Goal: Communication & Community: Answer question/provide support

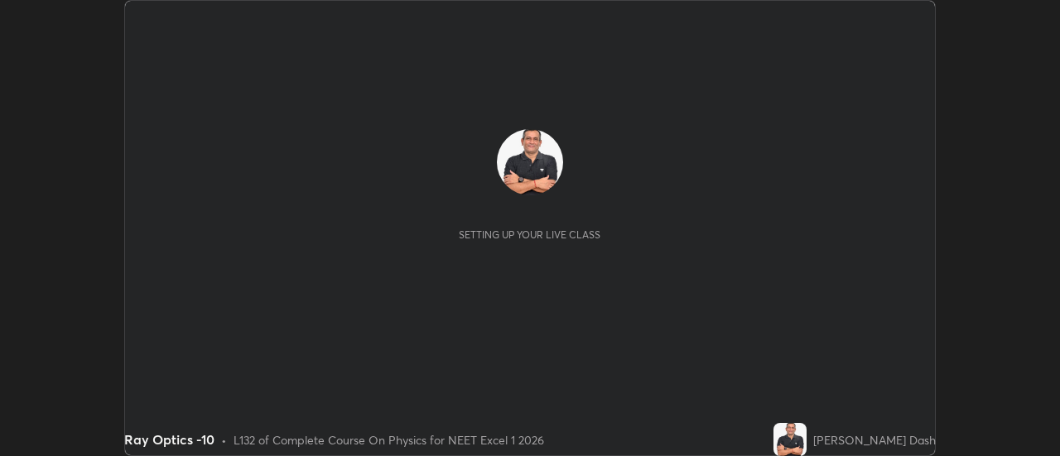
scroll to position [456, 1059]
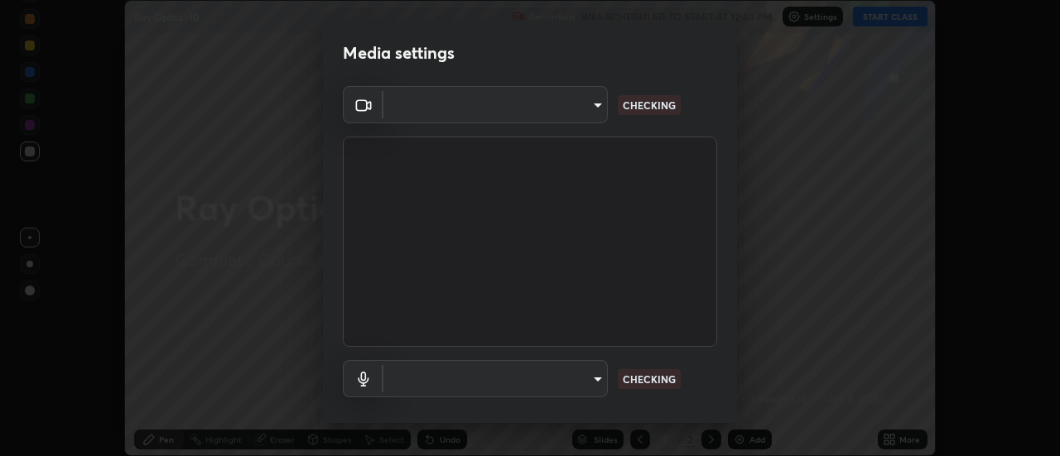
type input "dff715f2b8103cd99efd98edb1208d423aa6cea85c5a492e25875cbf54650d32"
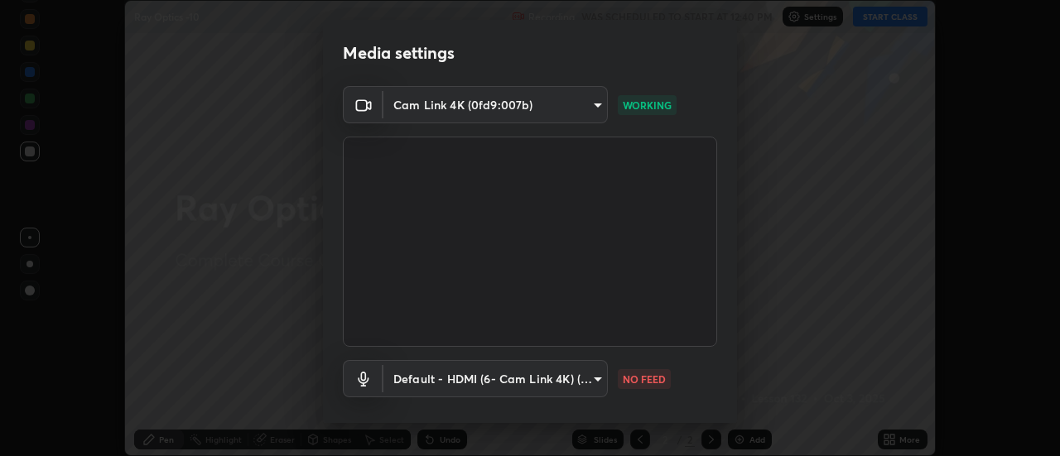
click at [601, 376] on body "Erase all Ray Optics -10 Recording WAS SCHEDULED TO START AT 12:40 PM Settings …" at bounding box center [530, 228] width 1060 height 456
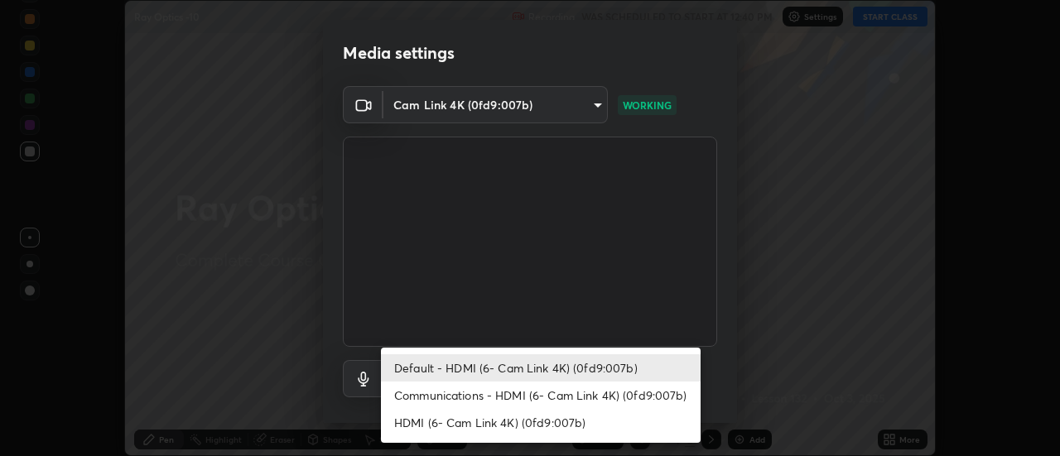
click at [605, 396] on li "Communications - HDMI (6- Cam Link 4K) (0fd9:007b)" at bounding box center [541, 395] width 320 height 27
type input "communications"
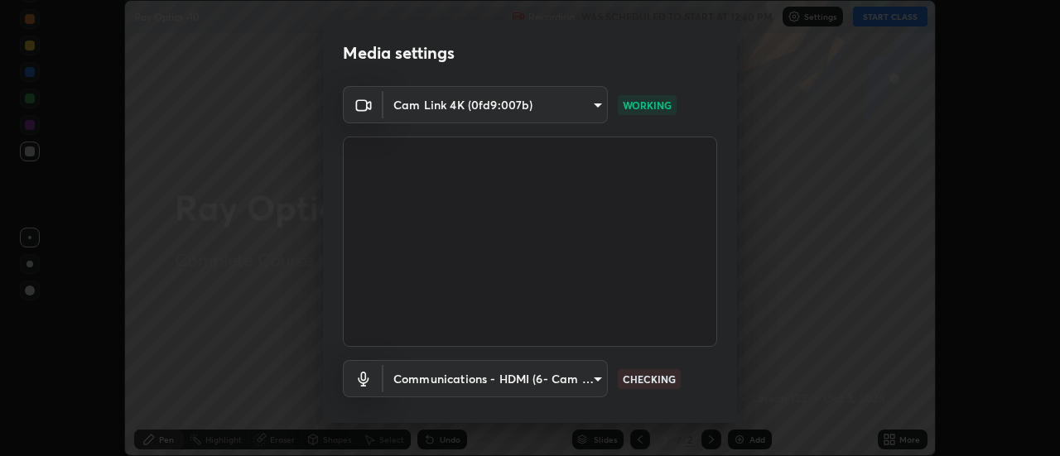
scroll to position [87, 0]
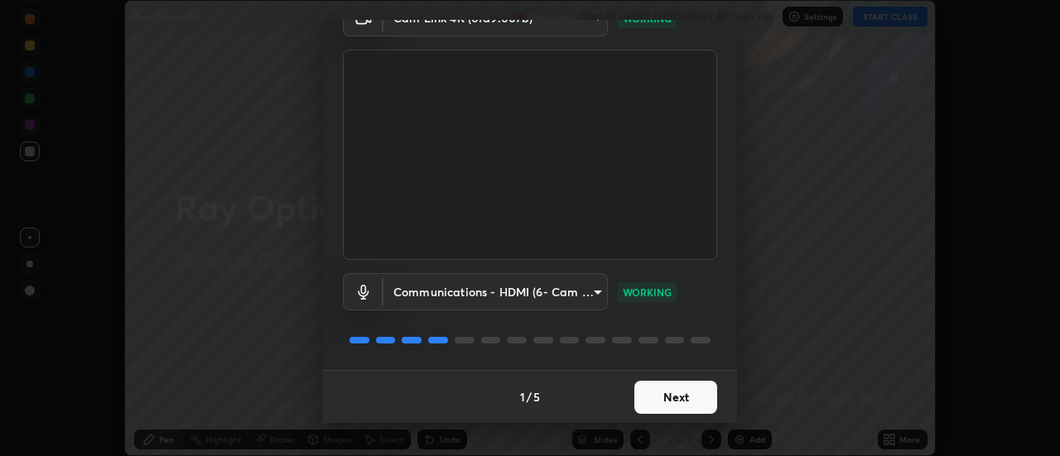
click at [666, 389] on button "Next" at bounding box center [675, 397] width 83 height 33
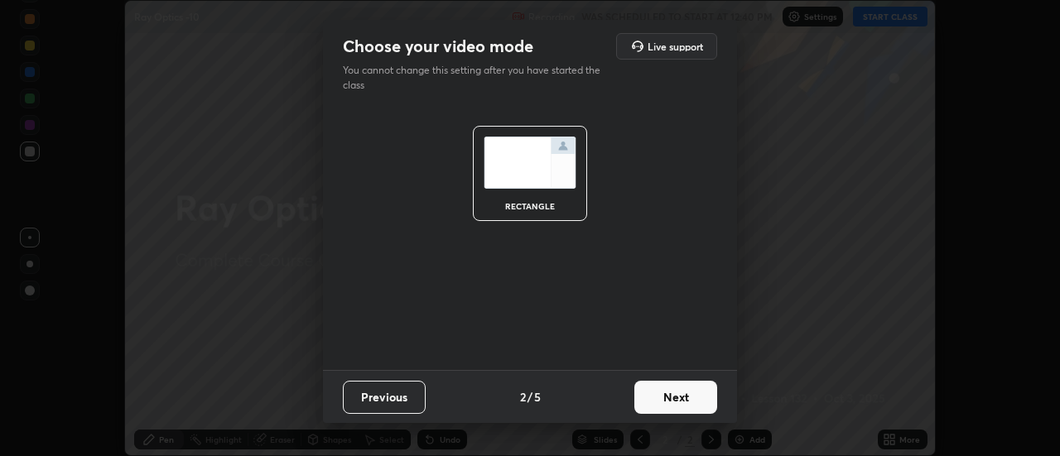
click at [669, 388] on button "Next" at bounding box center [675, 397] width 83 height 33
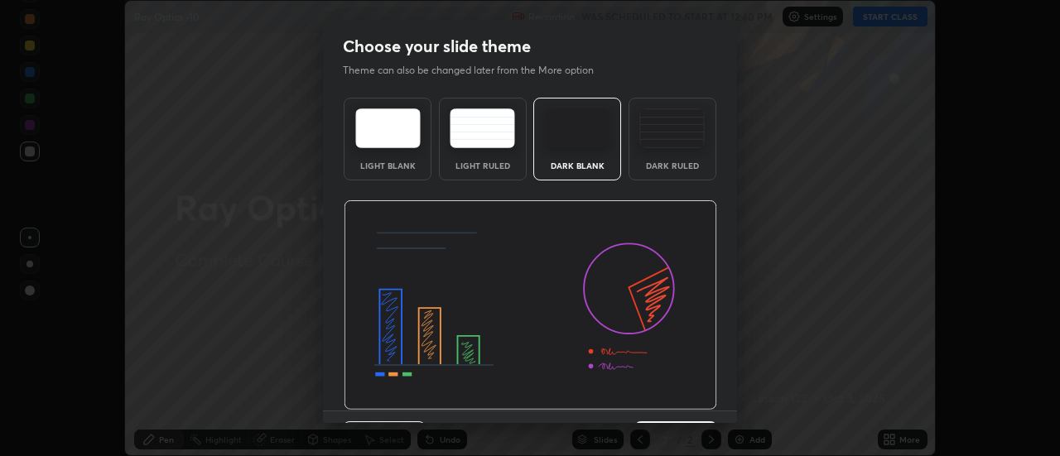
scroll to position [41, 0]
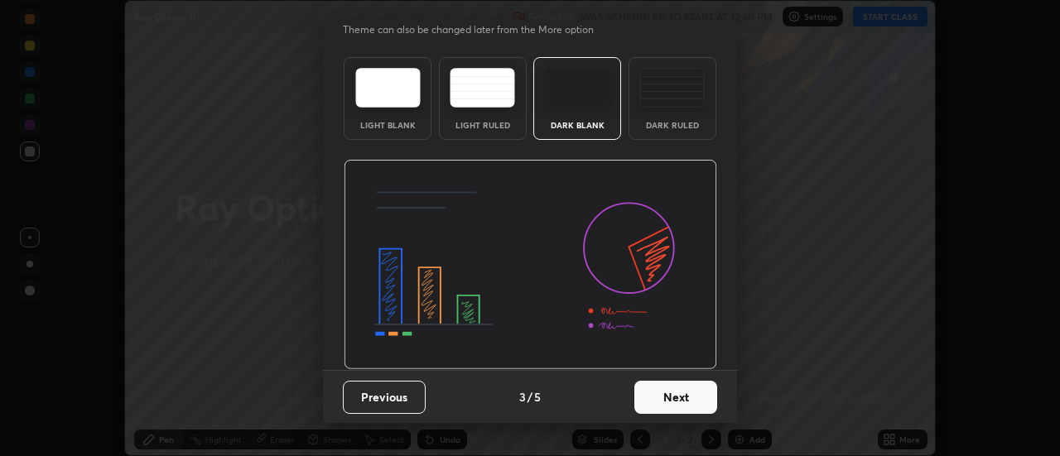
click at [683, 394] on button "Next" at bounding box center [675, 397] width 83 height 33
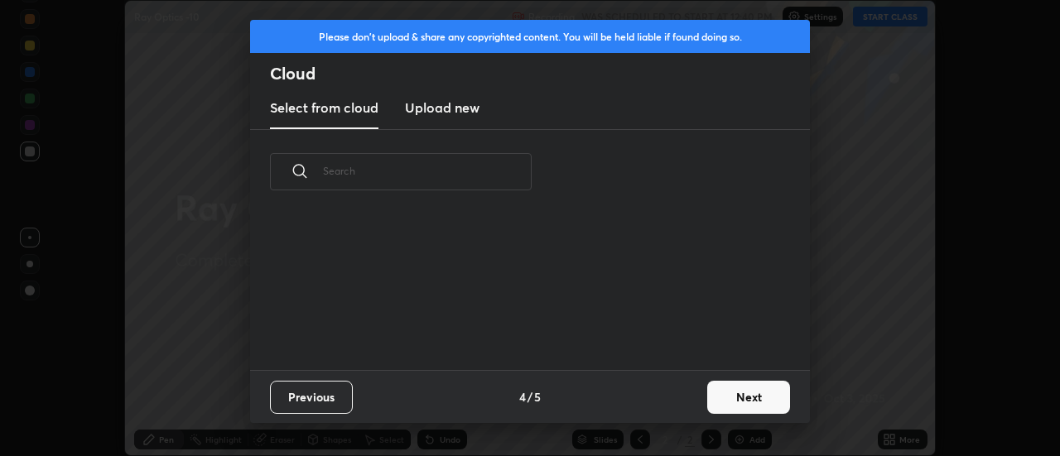
scroll to position [156, 532]
click at [725, 398] on button "Next" at bounding box center [748, 397] width 83 height 33
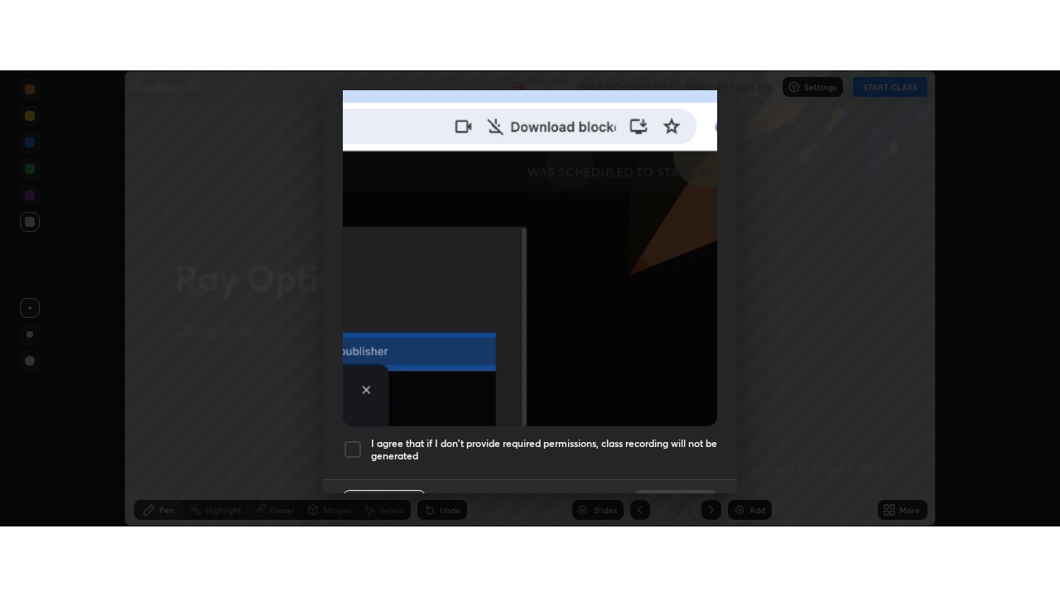
scroll to position [425, 0]
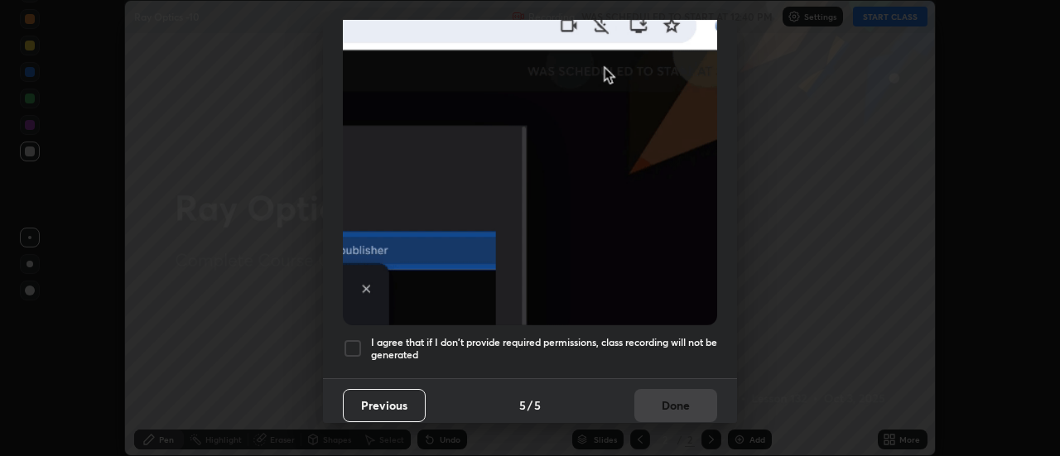
click at [356, 339] on div at bounding box center [353, 349] width 20 height 20
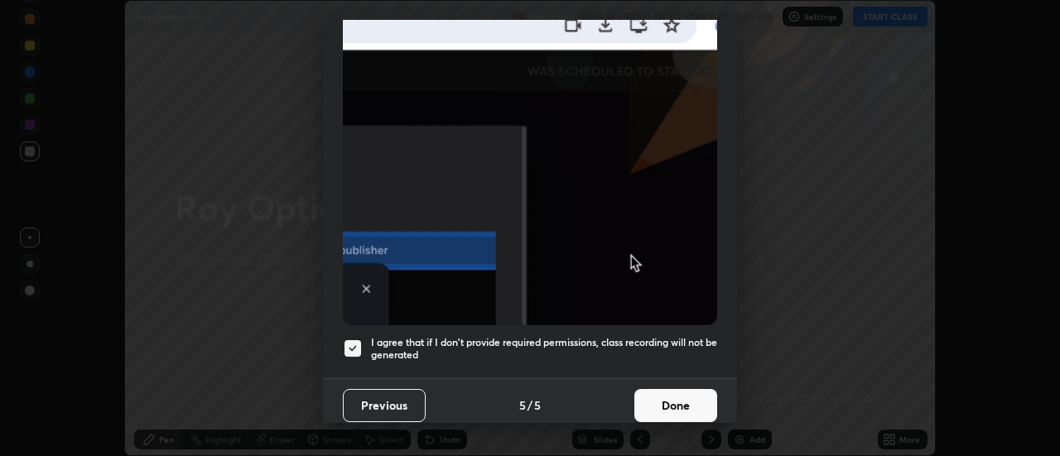
click at [662, 389] on button "Done" at bounding box center [675, 405] width 83 height 33
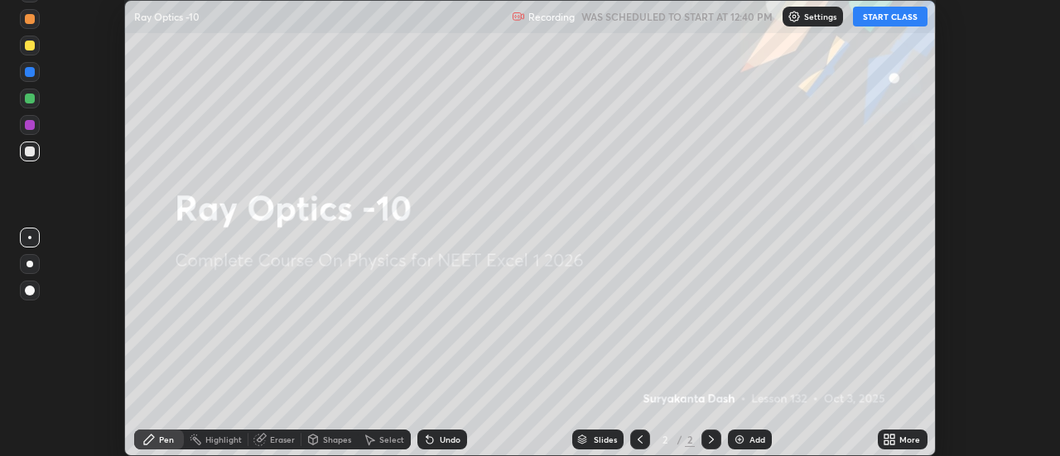
click at [750, 442] on div "Add" at bounding box center [758, 440] width 16 height 8
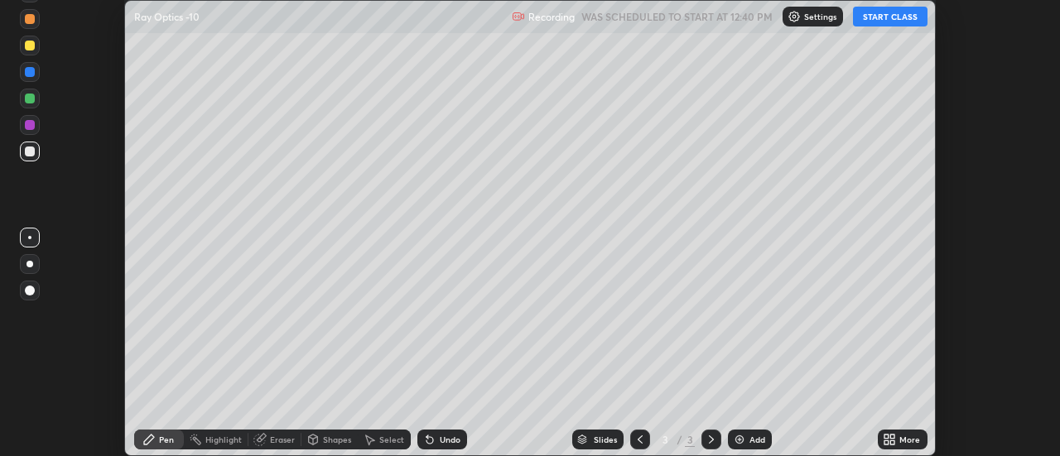
click at [887, 436] on icon at bounding box center [887, 437] width 4 height 4
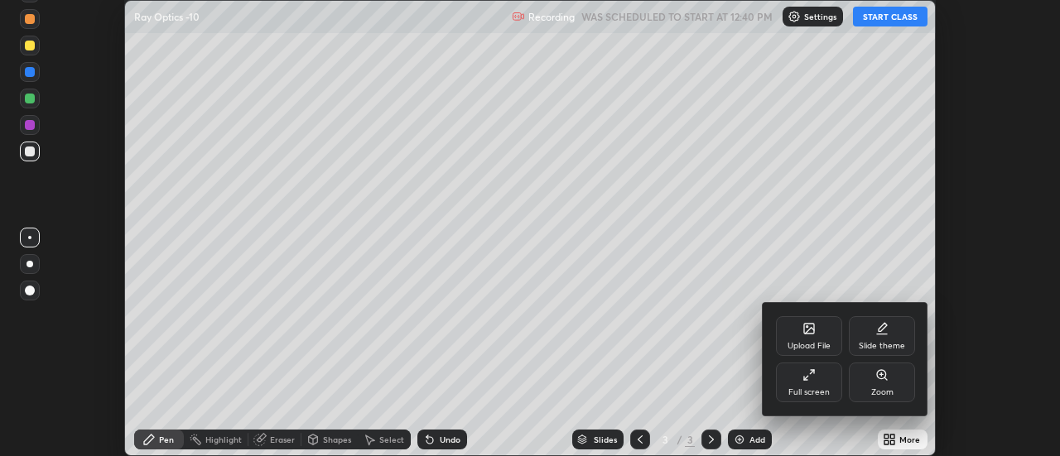
click at [823, 374] on div "Full screen" at bounding box center [809, 383] width 66 height 40
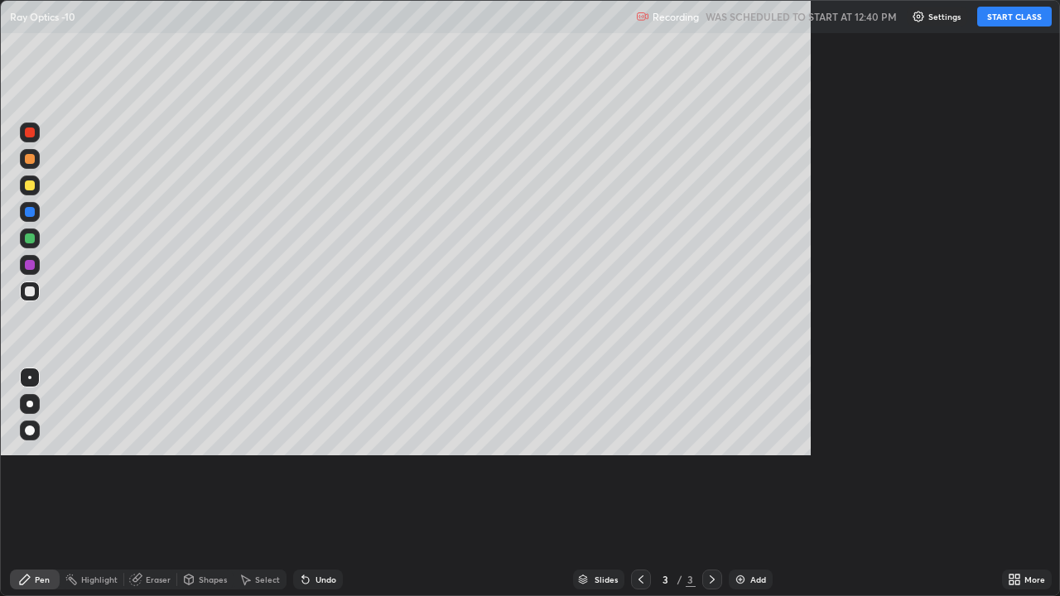
scroll to position [596, 1060]
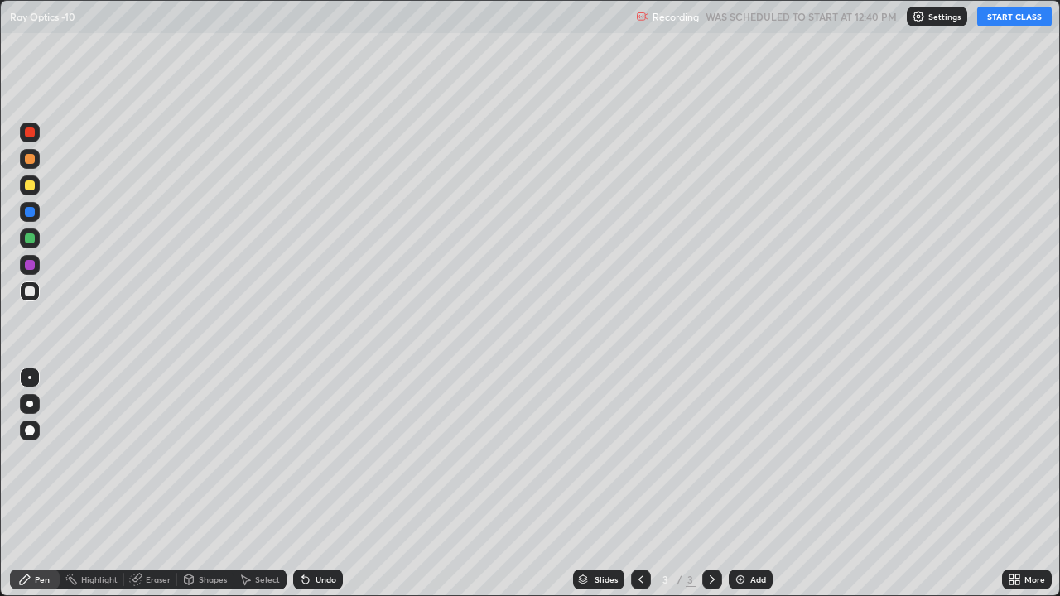
click at [1007, 18] on button "START CLASS" at bounding box center [1014, 17] width 75 height 20
click at [29, 186] on div at bounding box center [30, 186] width 10 height 10
click at [711, 456] on icon at bounding box center [712, 579] width 13 height 13
click at [749, 456] on div "Add" at bounding box center [751, 580] width 44 height 20
click at [328, 456] on div "Undo" at bounding box center [326, 580] width 21 height 8
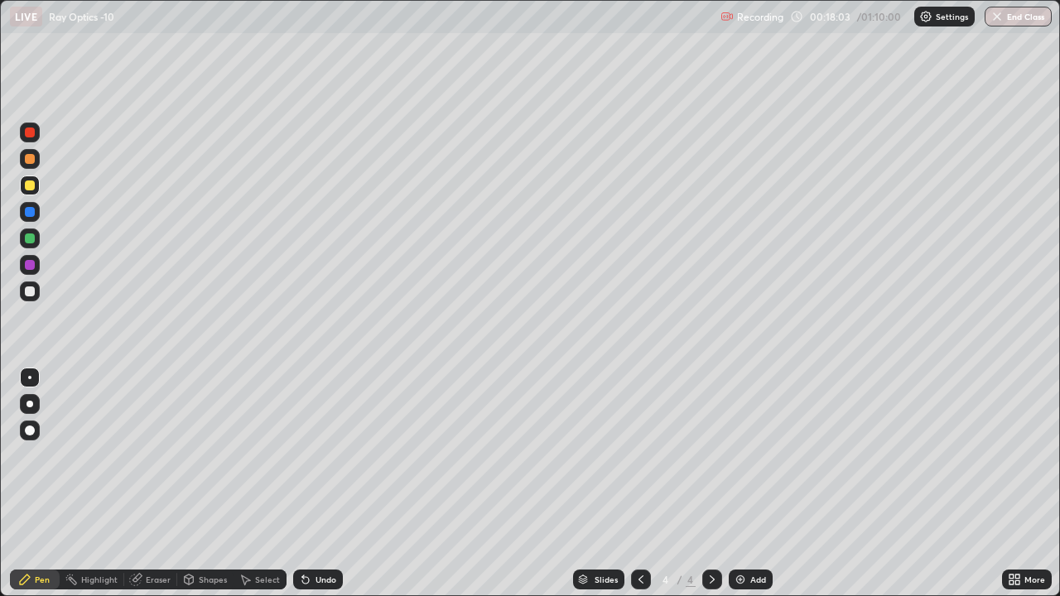
click at [328, 456] on div "Undo" at bounding box center [326, 580] width 21 height 8
click at [330, 456] on div "Undo" at bounding box center [326, 580] width 21 height 8
click at [321, 456] on div "Undo" at bounding box center [318, 580] width 50 height 20
click at [316, 456] on div "Undo" at bounding box center [318, 580] width 50 height 20
click at [751, 456] on div "Add" at bounding box center [751, 580] width 44 height 20
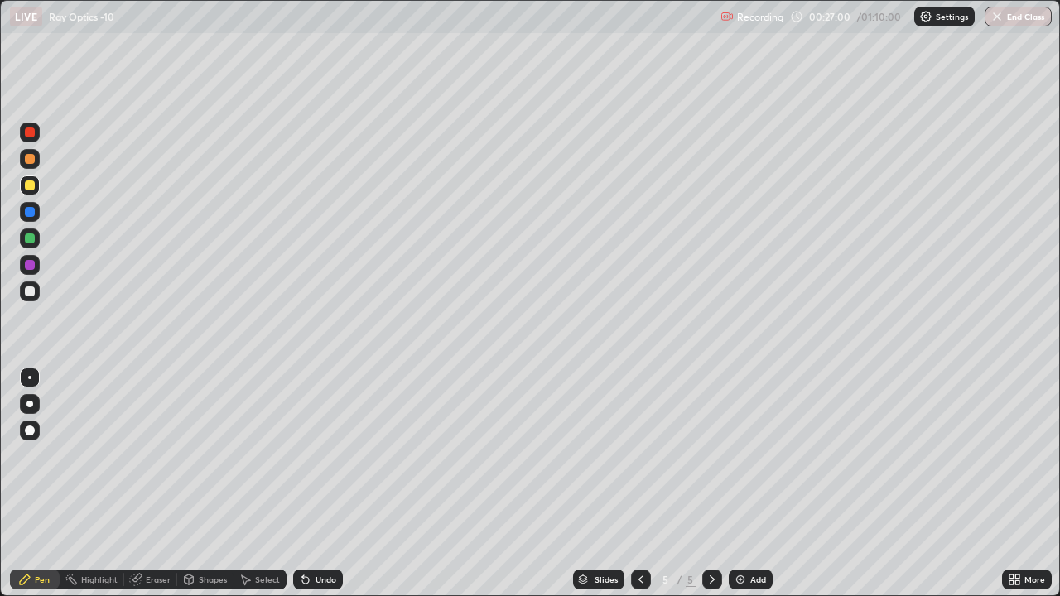
click at [31, 265] on div at bounding box center [30, 265] width 10 height 10
click at [31, 239] on div at bounding box center [30, 239] width 10 height 10
click at [31, 265] on div at bounding box center [30, 265] width 10 height 10
click at [326, 456] on div "Undo" at bounding box center [326, 580] width 21 height 8
click at [326, 456] on div "Undo" at bounding box center [318, 580] width 50 height 20
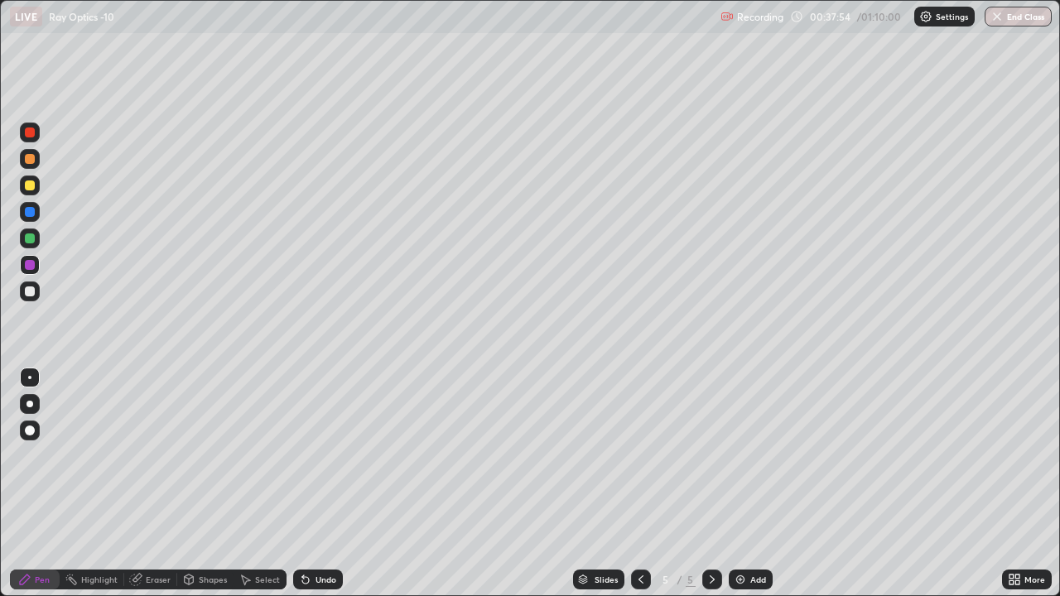
click at [326, 456] on div "Undo" at bounding box center [318, 580] width 50 height 20
click at [321, 456] on div "Undo" at bounding box center [326, 580] width 21 height 8
click at [320, 456] on div "Undo" at bounding box center [318, 580] width 50 height 20
click at [322, 456] on div "Undo" at bounding box center [326, 580] width 21 height 8
click at [321, 456] on div "Undo" at bounding box center [318, 580] width 50 height 20
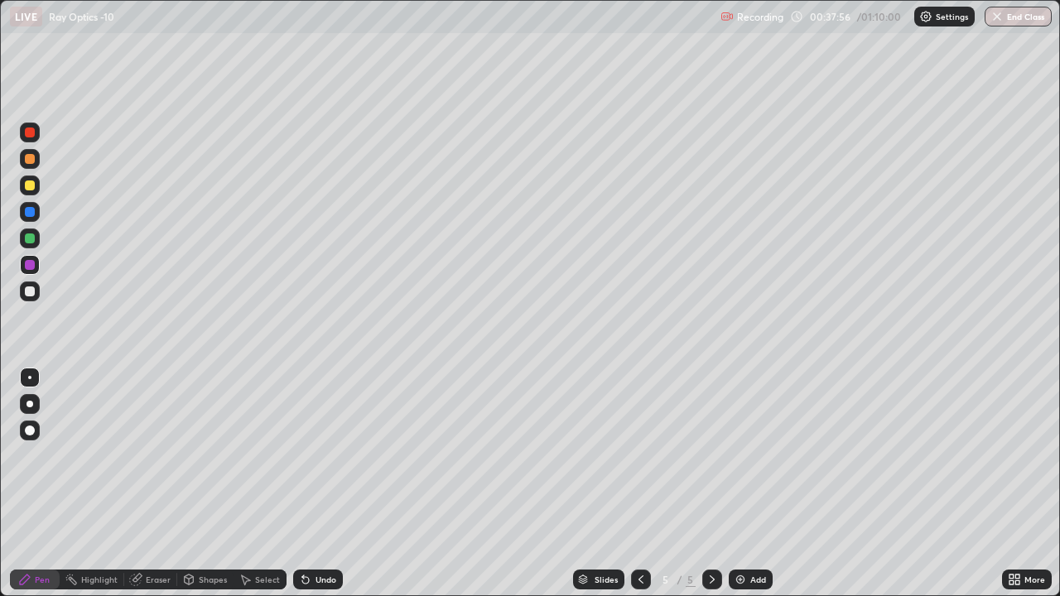
click at [320, 456] on div "Undo" at bounding box center [318, 580] width 50 height 20
click at [321, 456] on div "Undo" at bounding box center [318, 580] width 50 height 20
click at [320, 456] on div "Undo" at bounding box center [318, 580] width 50 height 20
click at [323, 456] on div "Undo" at bounding box center [318, 580] width 50 height 20
click at [750, 456] on div "Add" at bounding box center [758, 580] width 16 height 8
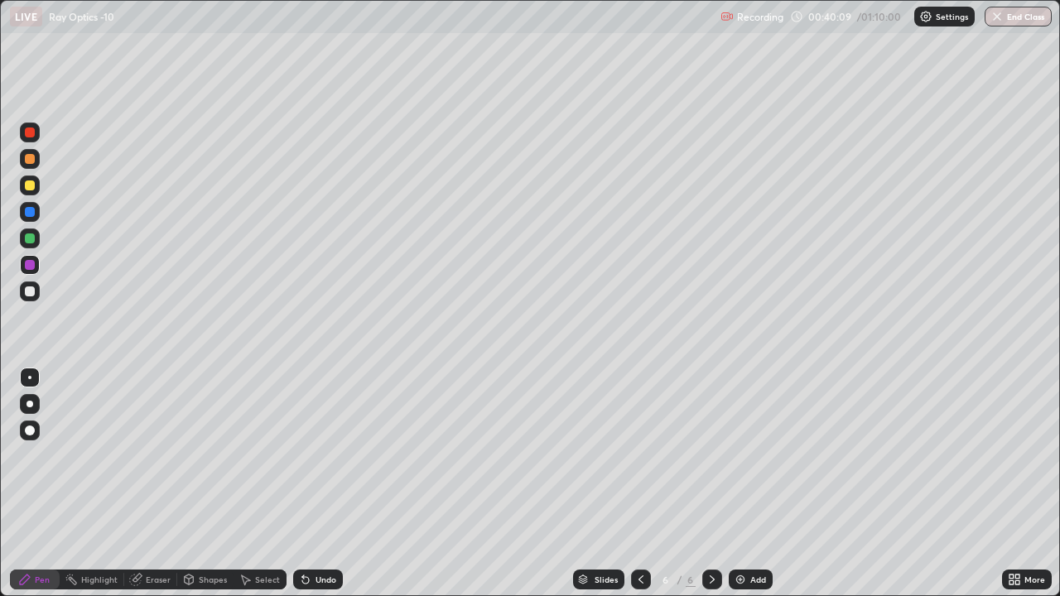
click at [33, 241] on div at bounding box center [30, 239] width 10 height 10
click at [312, 456] on div "Undo" at bounding box center [318, 580] width 50 height 20
click at [157, 456] on div "Eraser" at bounding box center [158, 580] width 25 height 8
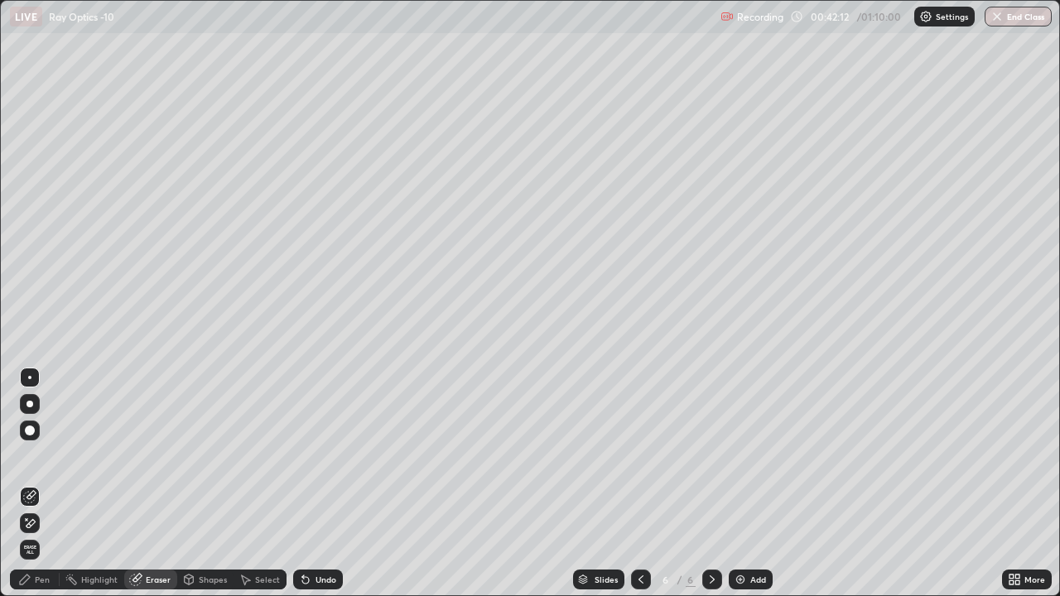
click at [46, 456] on div "Pen" at bounding box center [42, 580] width 15 height 8
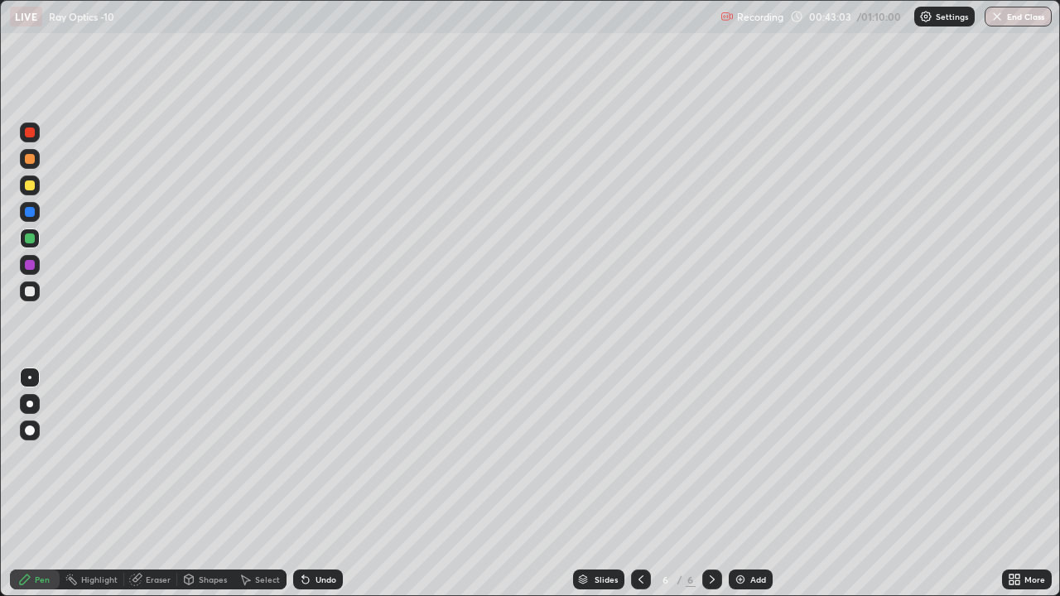
click at [302, 456] on icon at bounding box center [305, 579] width 13 height 13
click at [639, 456] on icon at bounding box center [640, 579] width 13 height 13
click at [648, 456] on div at bounding box center [641, 580] width 20 height 20
click at [711, 456] on icon at bounding box center [712, 579] width 13 height 13
click at [712, 456] on icon at bounding box center [712, 579] width 13 height 13
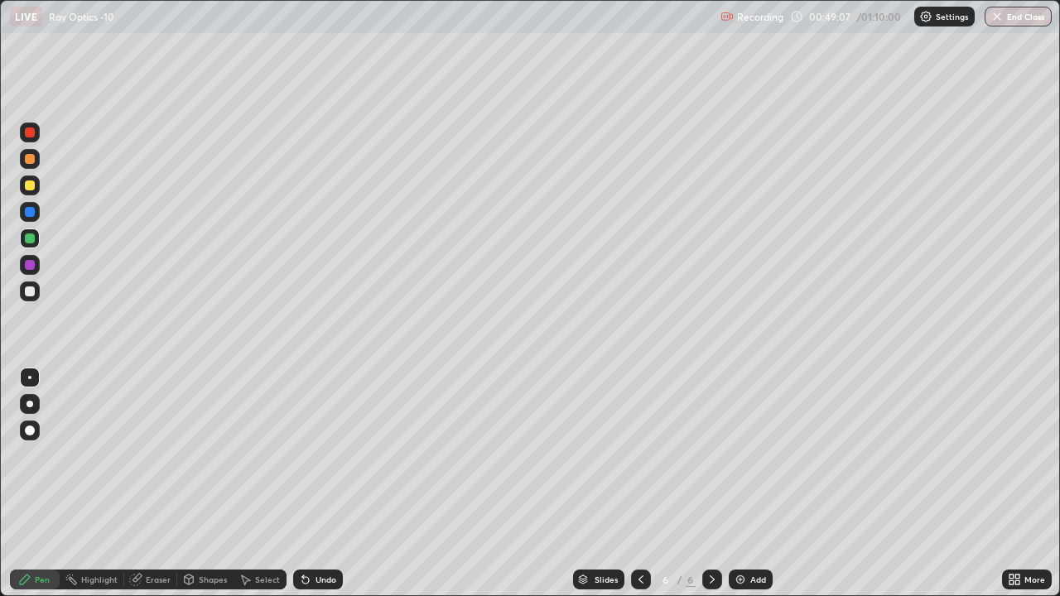
click at [751, 456] on div "Add" at bounding box center [758, 580] width 16 height 8
click at [322, 456] on div "Undo" at bounding box center [326, 580] width 21 height 8
click at [321, 456] on div "Undo" at bounding box center [326, 580] width 21 height 8
click at [39, 267] on div at bounding box center [30, 265] width 20 height 20
click at [1004, 25] on button "End Class" at bounding box center [1018, 17] width 67 height 20
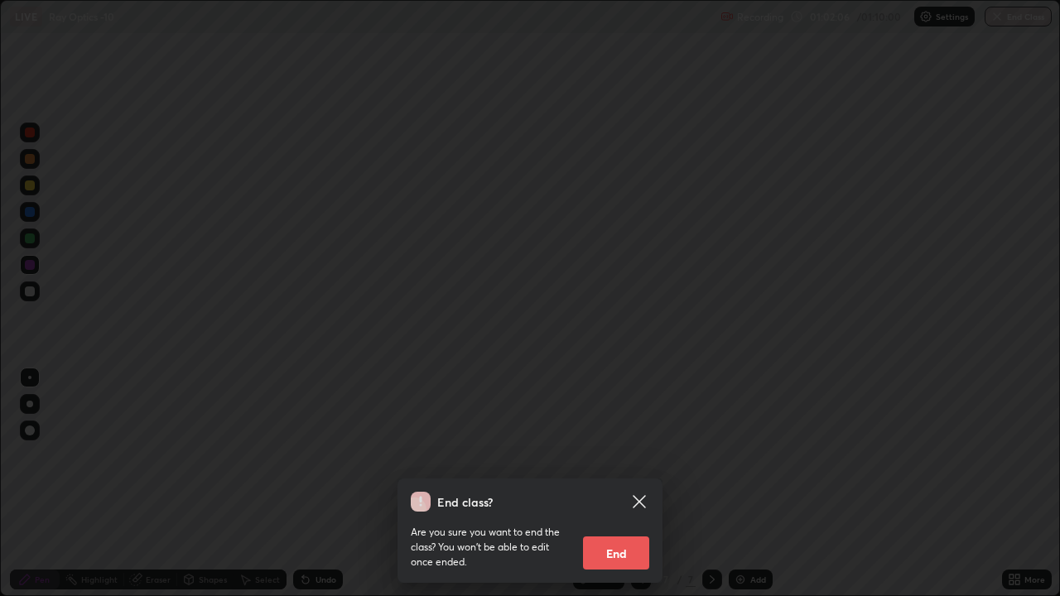
click at [636, 456] on button "End" at bounding box center [616, 553] width 66 height 33
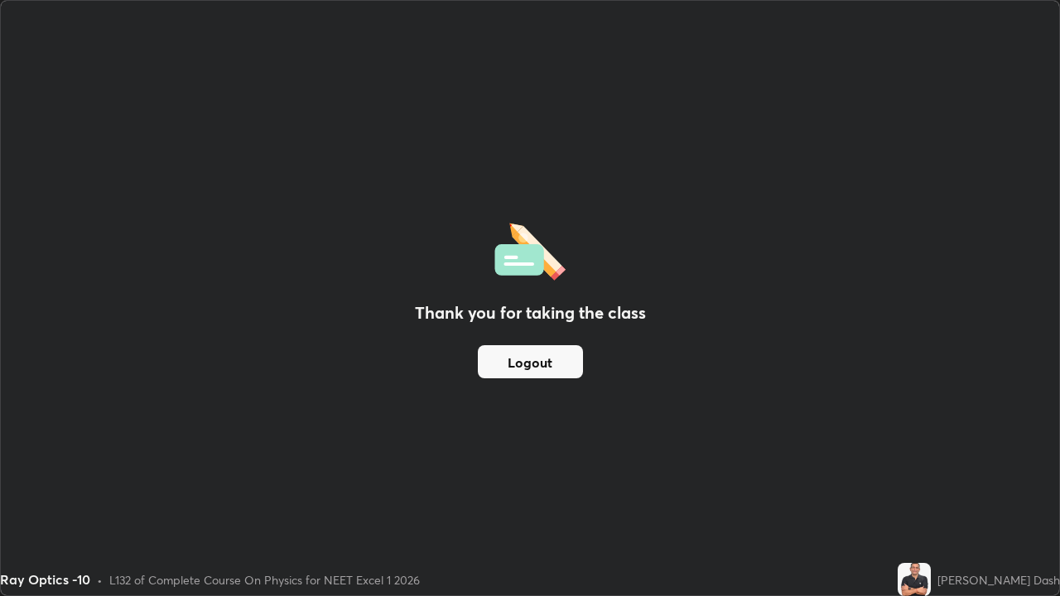
click at [563, 360] on button "Logout" at bounding box center [530, 361] width 105 height 33
